Goal: Book appointment/travel/reservation

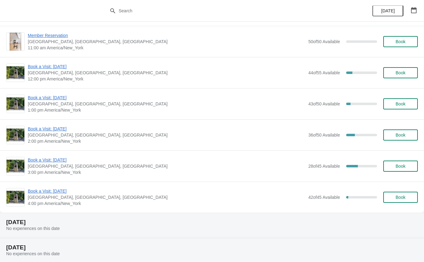
scroll to position [59, 0]
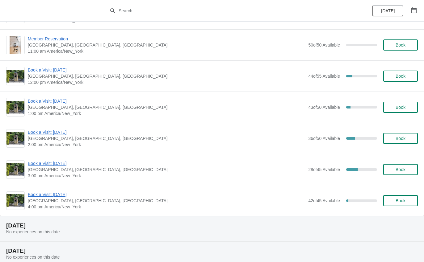
click at [36, 100] on span "Book a Visit: [DATE]" at bounding box center [166, 101] width 277 height 6
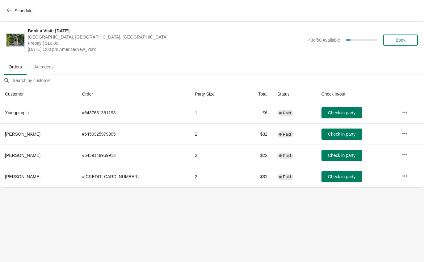
click at [13, 5] on button "Schedule" at bounding box center [20, 10] width 34 height 11
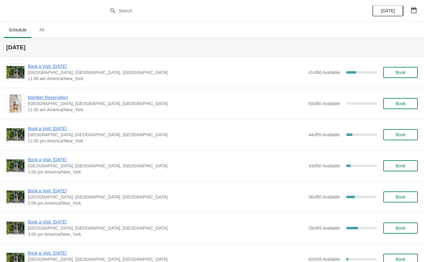
click at [61, 65] on span "Book a Visit: [DATE]" at bounding box center [166, 66] width 277 height 6
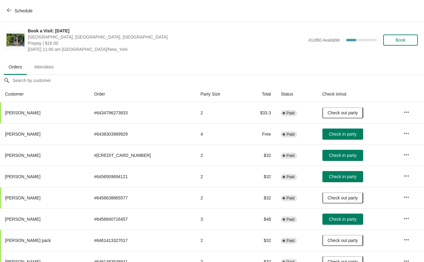
click at [328, 152] on button "Check in party" at bounding box center [342, 155] width 41 height 11
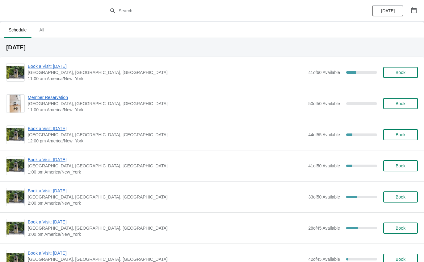
click at [65, 127] on span "Book a Visit: [DATE]" at bounding box center [166, 129] width 277 height 6
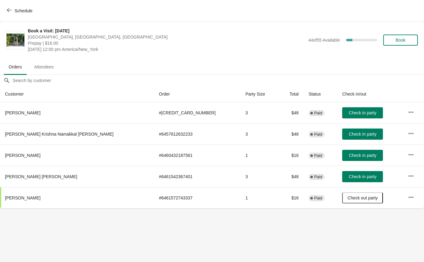
click at [349, 158] on span "Check in party" at bounding box center [362, 155] width 27 height 5
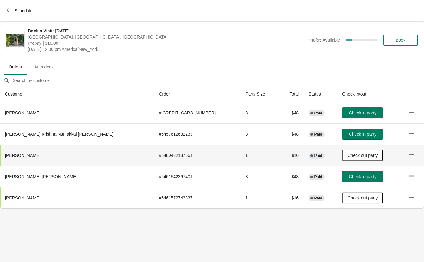
click at [26, 12] on span "Schedule" at bounding box center [24, 10] width 18 height 5
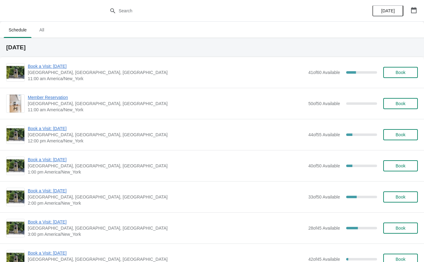
click at [61, 131] on span "Book a Visit: [DATE]" at bounding box center [166, 129] width 277 height 6
click at [62, 158] on span "Book a Visit: [DATE]" at bounding box center [166, 160] width 277 height 6
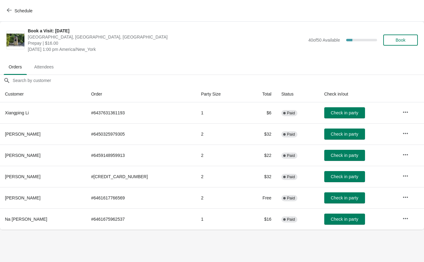
click at [331, 223] on button "Check in party" at bounding box center [344, 219] width 41 height 11
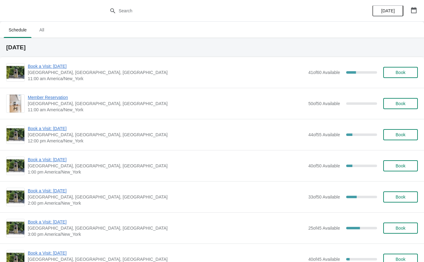
click at [61, 128] on span "Book a Visit: [DATE]" at bounding box center [166, 129] width 277 height 6
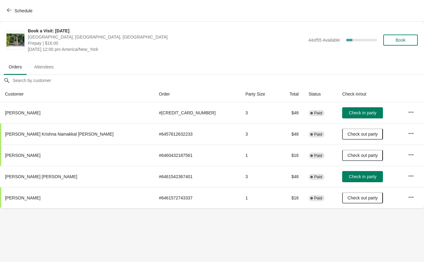
click at [342, 116] on button "Check in party" at bounding box center [362, 112] width 41 height 11
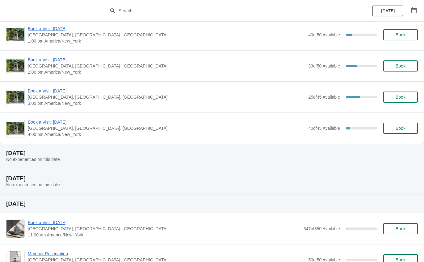
scroll to position [132, 0]
